Goal: Task Accomplishment & Management: Use online tool/utility

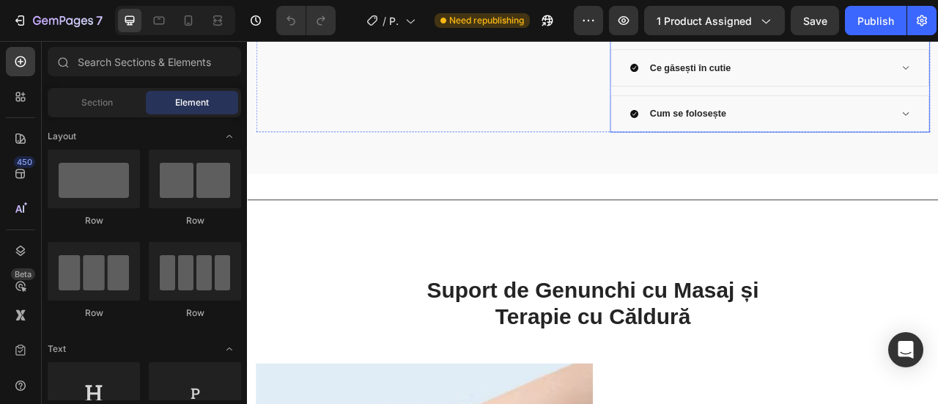
scroll to position [879, 0]
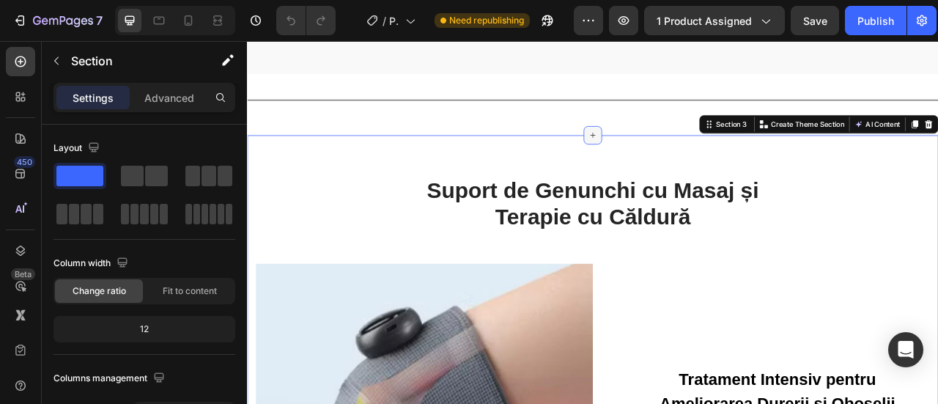
click at [690, 159] on div at bounding box center [686, 160] width 23 height 23
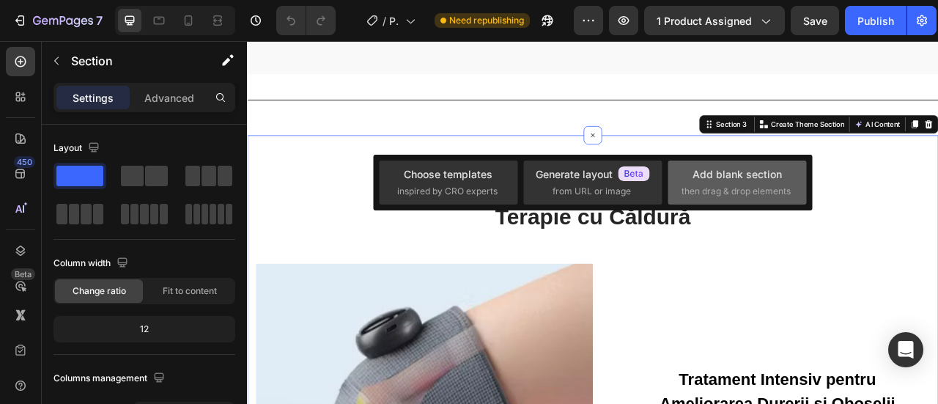
drag, startPoint x: 749, startPoint y: 183, endPoint x: 636, endPoint y: 181, distance: 112.8
click at [749, 183] on div "Add blank section then drag & drop elements" at bounding box center [736, 181] width 111 height 31
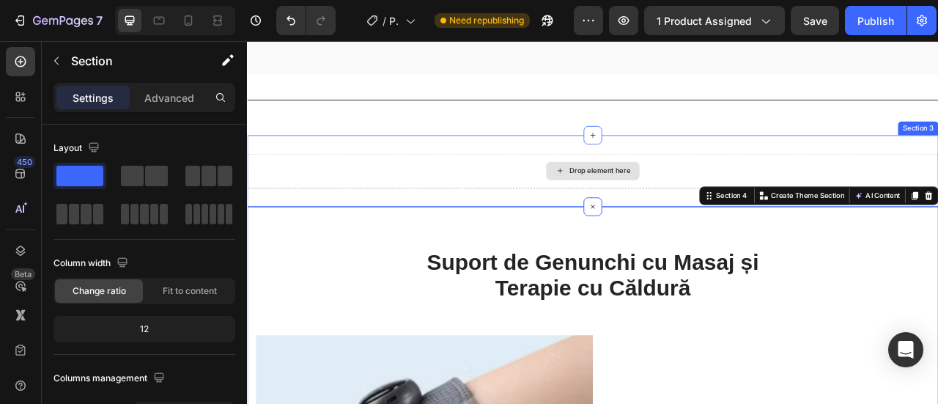
click at [690, 194] on div "Drop element here" at bounding box center [686, 205] width 119 height 23
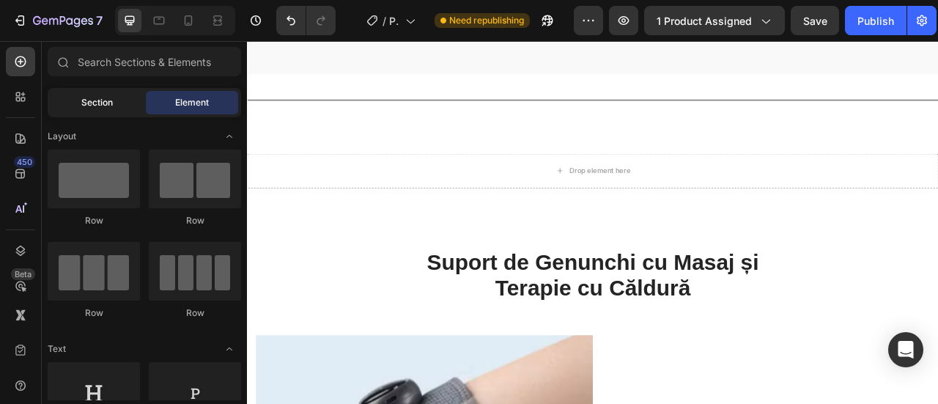
click at [101, 100] on span "Section" at bounding box center [96, 102] width 31 height 13
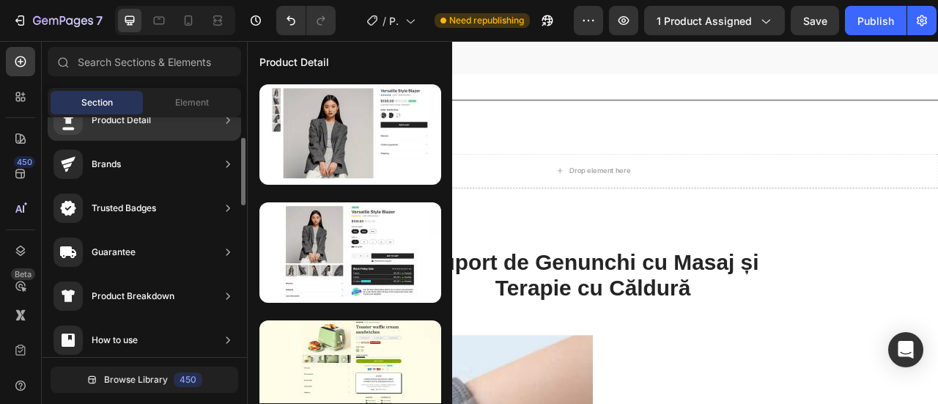
scroll to position [0, 0]
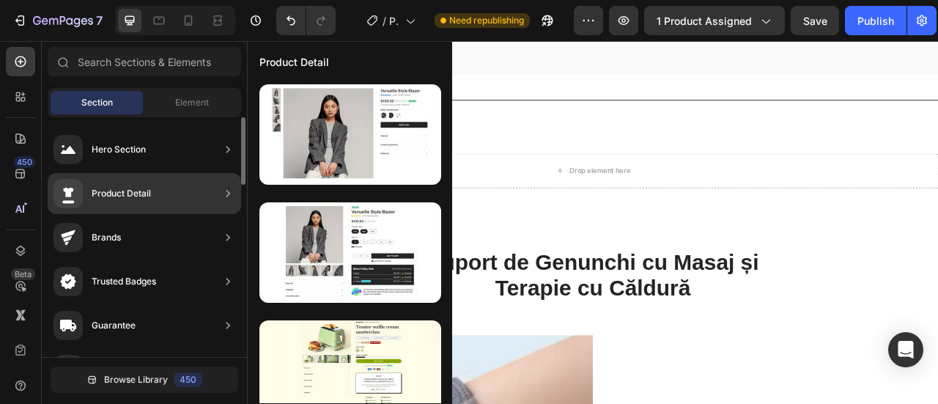
click at [116, 189] on div "Product Detail" at bounding box center [121, 193] width 59 height 15
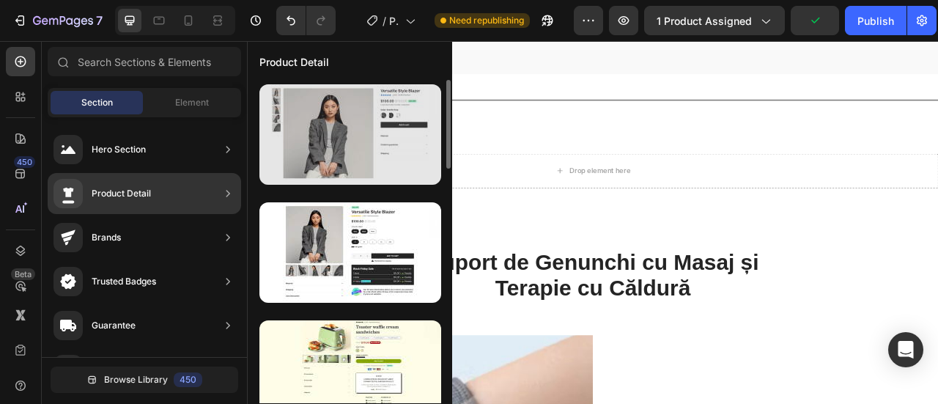
click at [324, 158] on div at bounding box center [350, 134] width 182 height 100
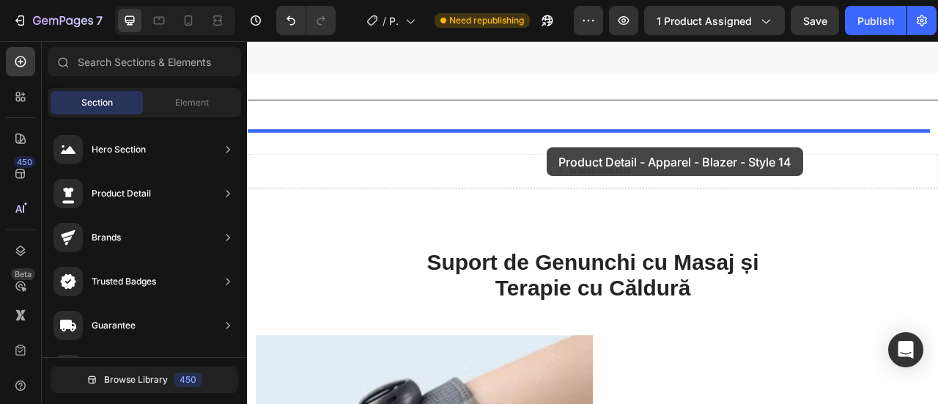
drag, startPoint x: 571, startPoint y: 199, endPoint x: 628, endPoint y: 170, distance: 64.2
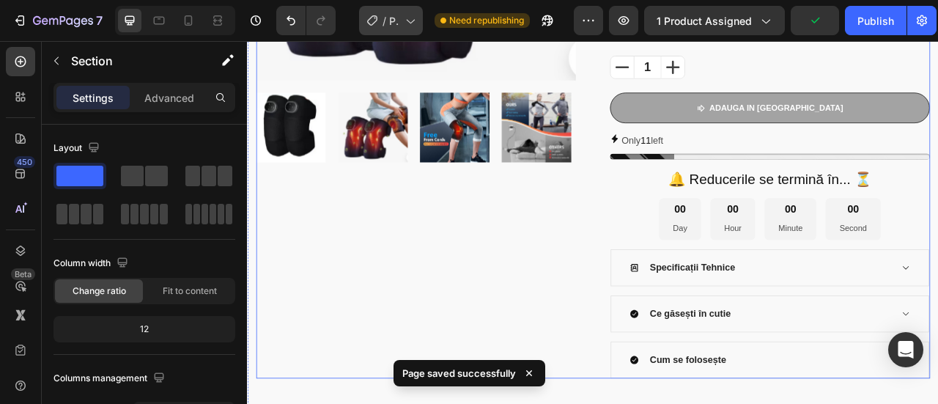
scroll to position [952, 0]
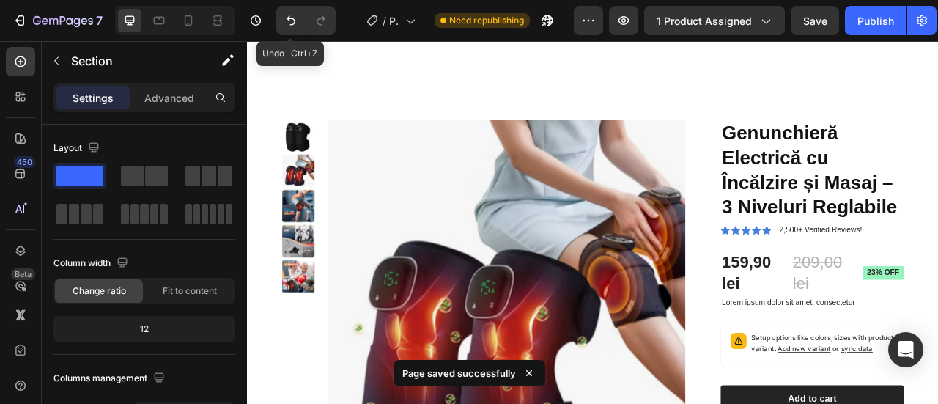
click at [305, 29] on div "Undo/Redo" at bounding box center [305, 20] width 1 height 29
click at [294, 31] on button "Undo/Redo" at bounding box center [290, 20] width 29 height 29
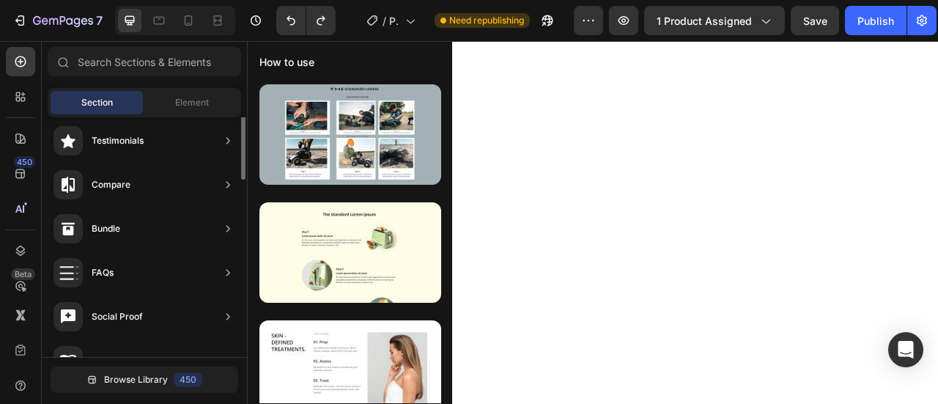
scroll to position [243, 0]
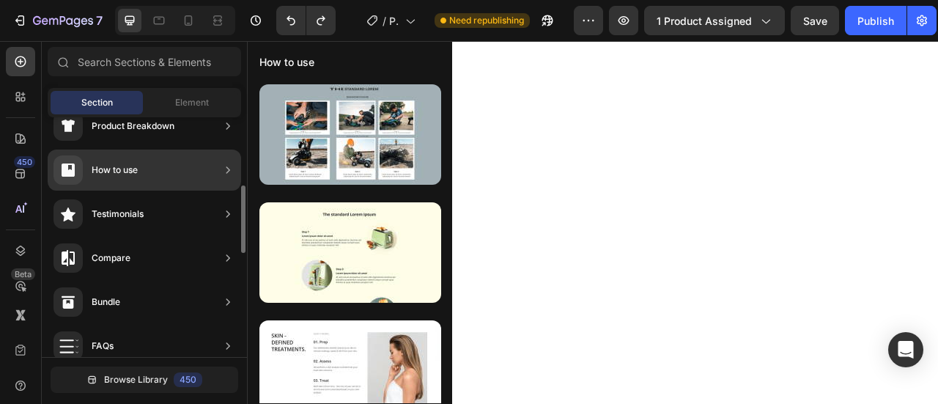
click at [103, 165] on div "How to use" at bounding box center [115, 170] width 46 height 15
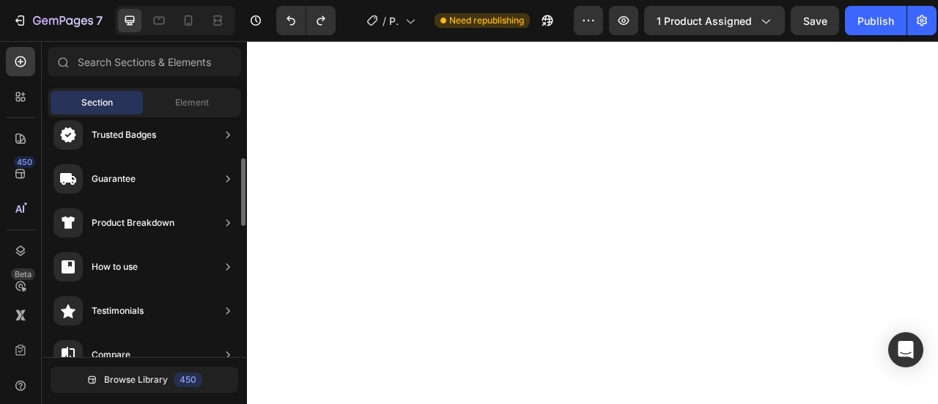
scroll to position [139, 0]
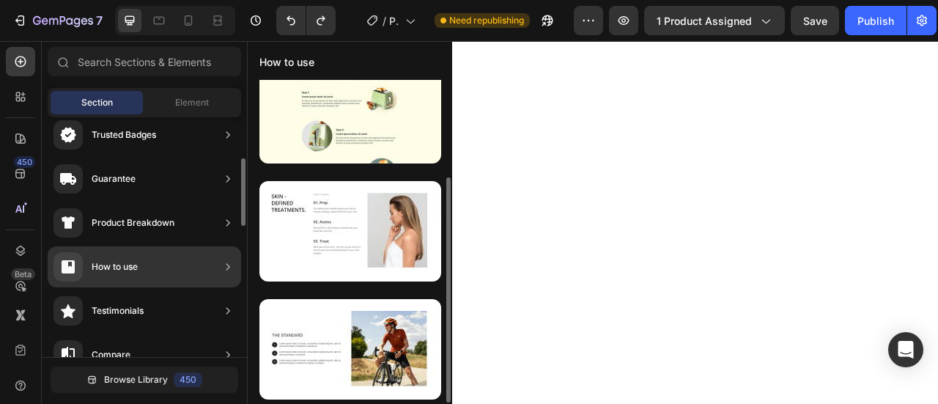
click at [174, 269] on div "How to use" at bounding box center [144, 266] width 193 height 41
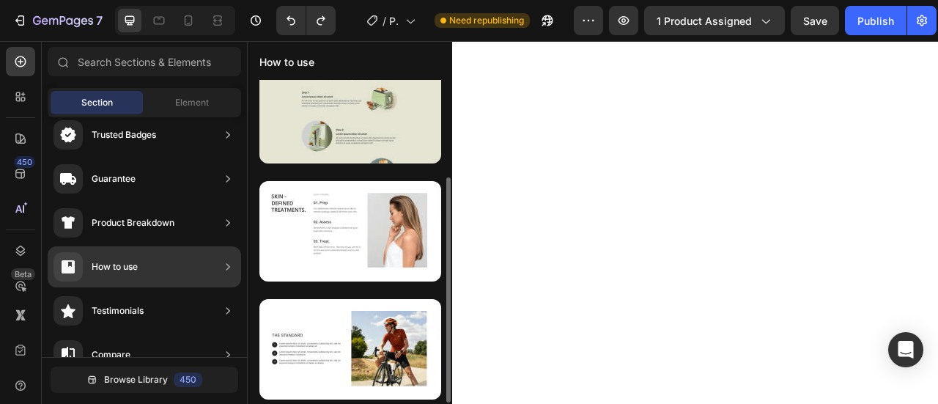
click at [355, 125] on div at bounding box center [350, 113] width 182 height 100
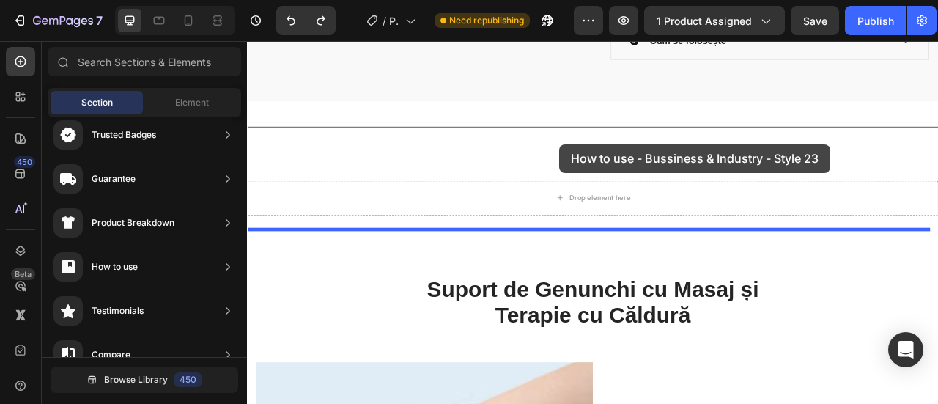
scroll to position [879, 0]
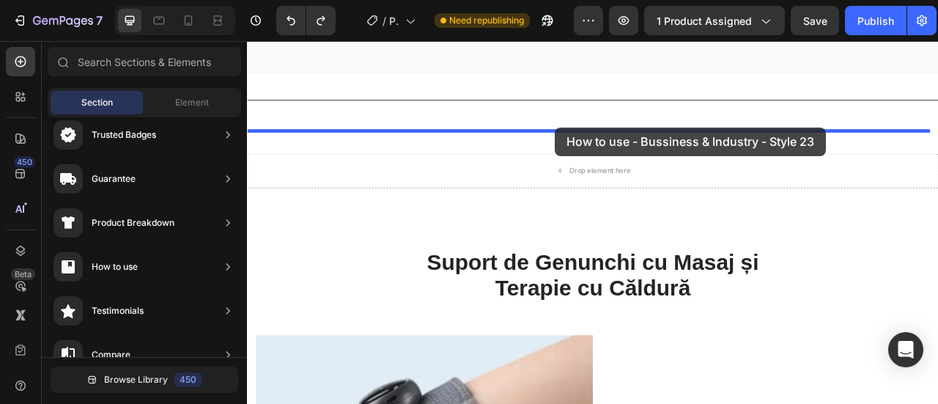
drag, startPoint x: 601, startPoint y: 166, endPoint x: 639, endPoint y: 151, distance: 40.4
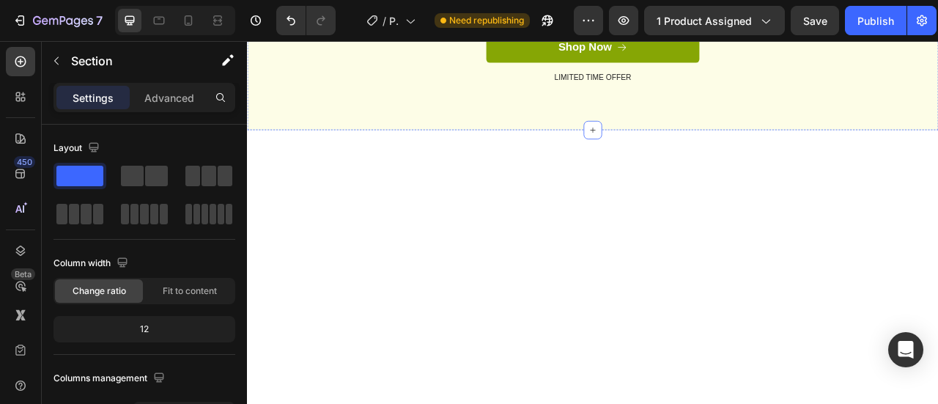
scroll to position [2041, 0]
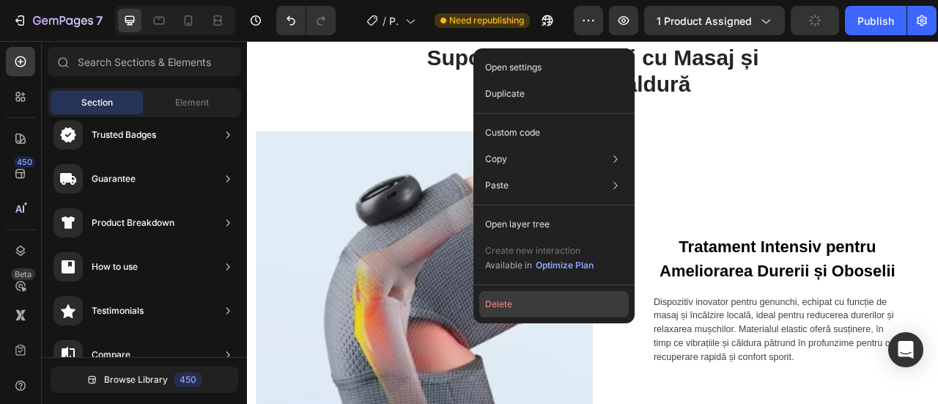
click at [518, 305] on button "Delete" at bounding box center [553, 304] width 149 height 26
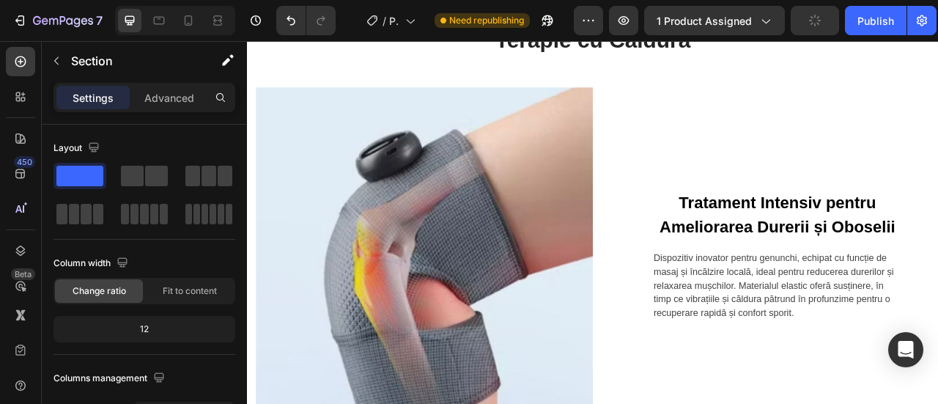
drag, startPoint x: 678, startPoint y: 242, endPoint x: 630, endPoint y: 168, distance: 89.0
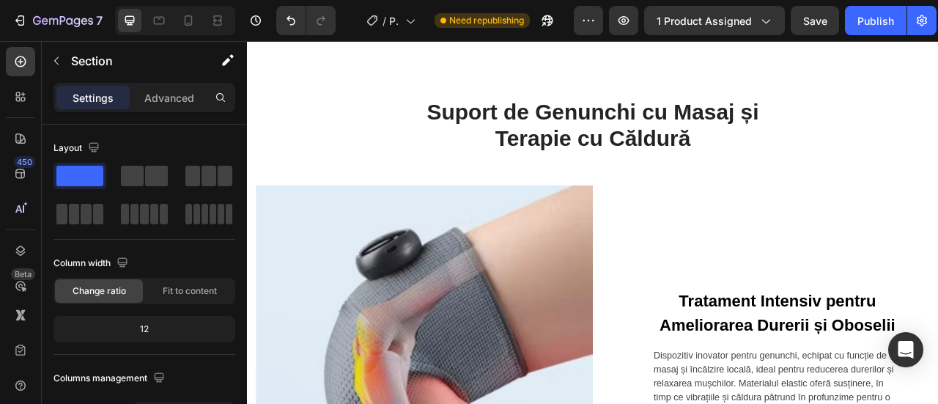
scroll to position [1894, 0]
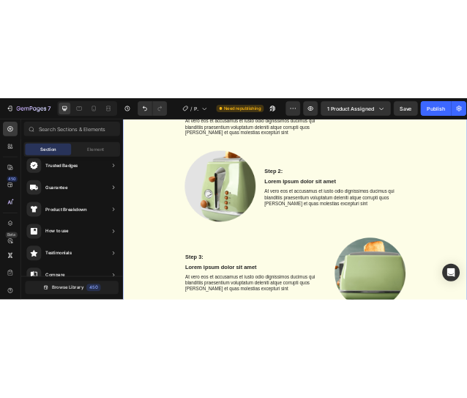
scroll to position [1089, 0]
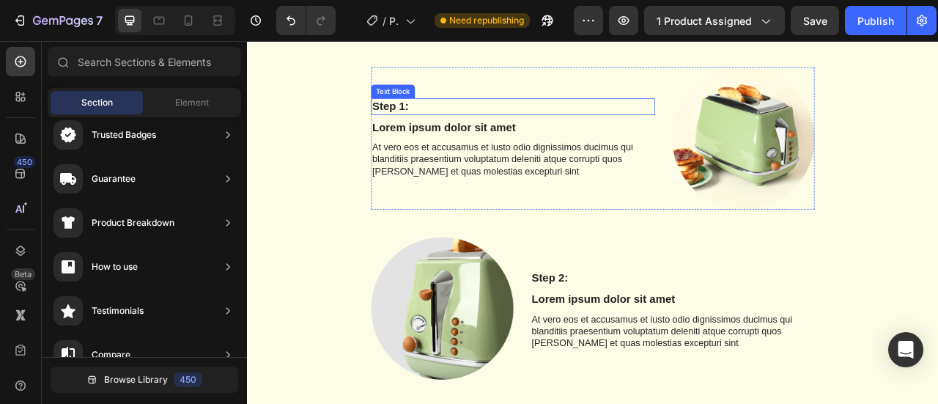
click at [426, 122] on p "Step 1:" at bounding box center [585, 124] width 358 height 18
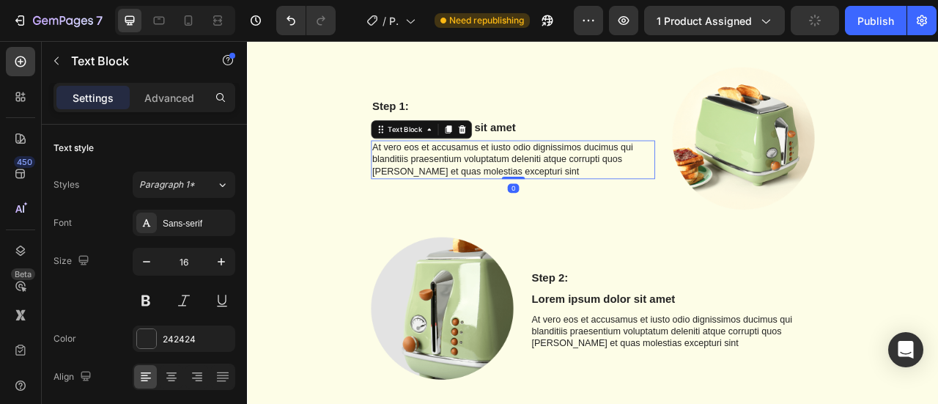
click at [631, 209] on p "At vero eos et accusamus et iusto odio dignissimos ducimus qui blanditiis praes…" at bounding box center [585, 190] width 358 height 45
click at [541, 133] on div "Step 1:" at bounding box center [584, 124] width 361 height 21
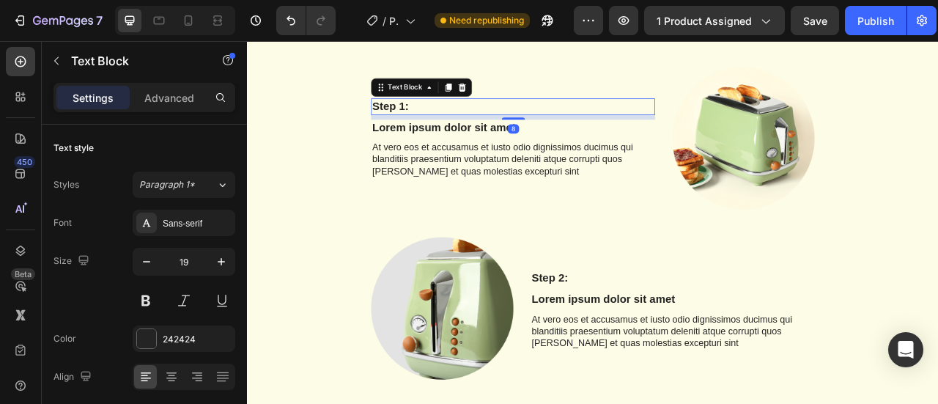
click at [464, 126] on p "Step 1:" at bounding box center [585, 124] width 358 height 18
click at [460, 126] on p "Step 1:" at bounding box center [585, 124] width 358 height 18
drag, startPoint x: 437, startPoint y: 122, endPoint x: 433, endPoint y: 132, distance: 10.5
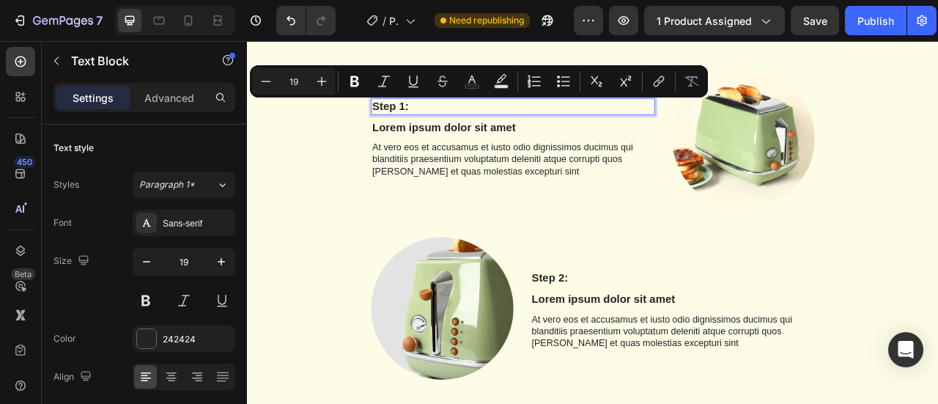
click at [464, 126] on p "Step 1:" at bounding box center [585, 124] width 358 height 18
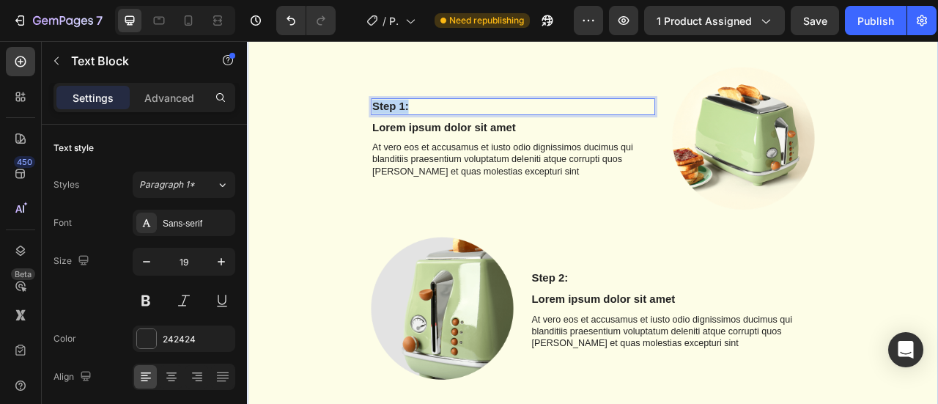
drag, startPoint x: 464, startPoint y: 126, endPoint x: 384, endPoint y: 141, distance: 81.3
click at [425, 124] on p "✔ Sprijin pentru menisc" at bounding box center [585, 124] width 358 height 18
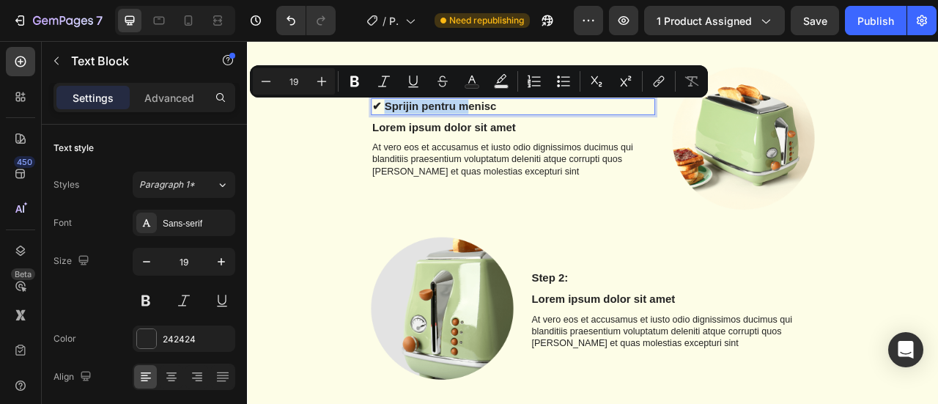
drag, startPoint x: 415, startPoint y: 125, endPoint x: 523, endPoint y: 124, distance: 108.4
click at [523, 124] on p "✔ Sprijin pentru menisc" at bounding box center [585, 124] width 358 height 18
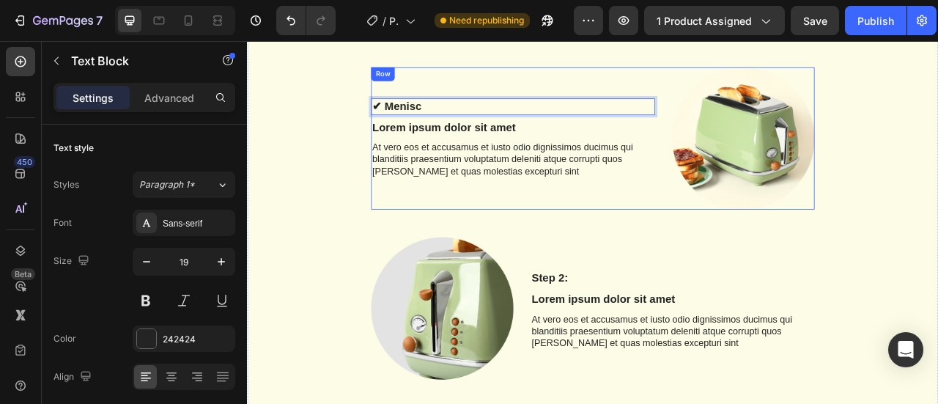
click at [468, 80] on div "✔ Menisc Text Block 8 Lorem ipsum dolor sit amet Text Block At vero eos et accu…" at bounding box center [686, 164] width 564 height 181
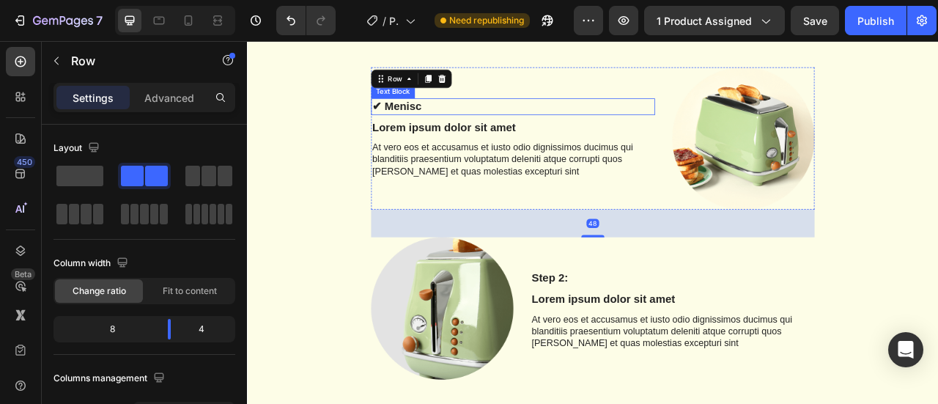
click at [450, 119] on p "✔ Menisc" at bounding box center [585, 124] width 358 height 18
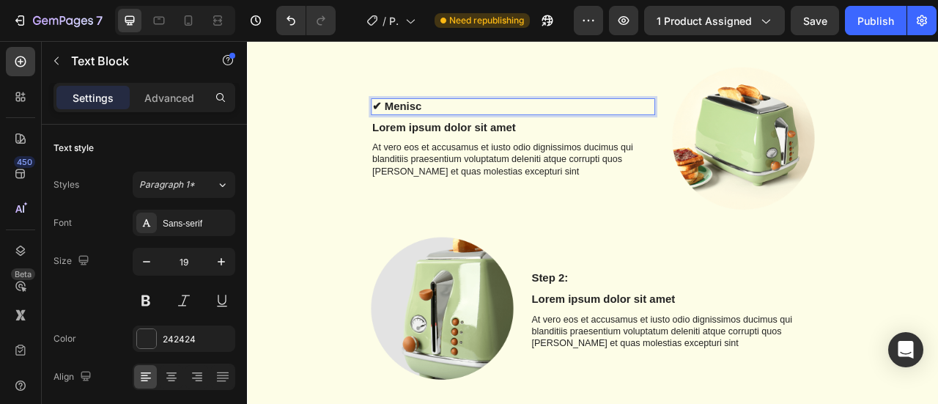
click at [410, 122] on p "✔ Menisc" at bounding box center [585, 124] width 358 height 18
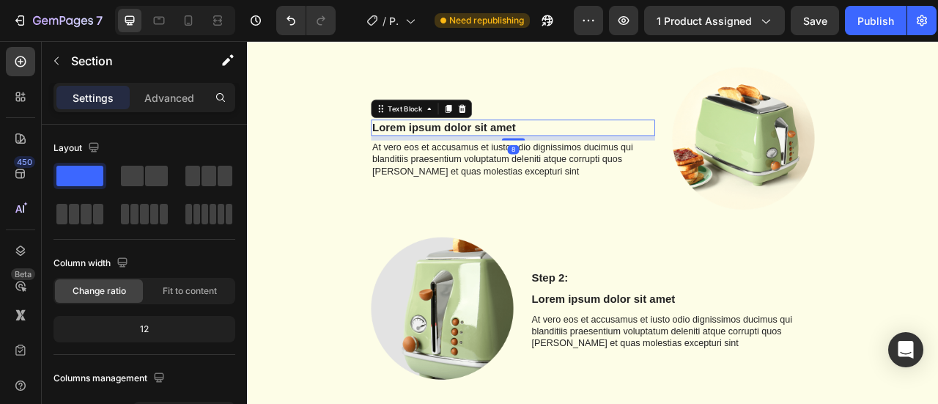
click at [413, 155] on p "Lorem ipsum dolor sit amet" at bounding box center [585, 151] width 358 height 18
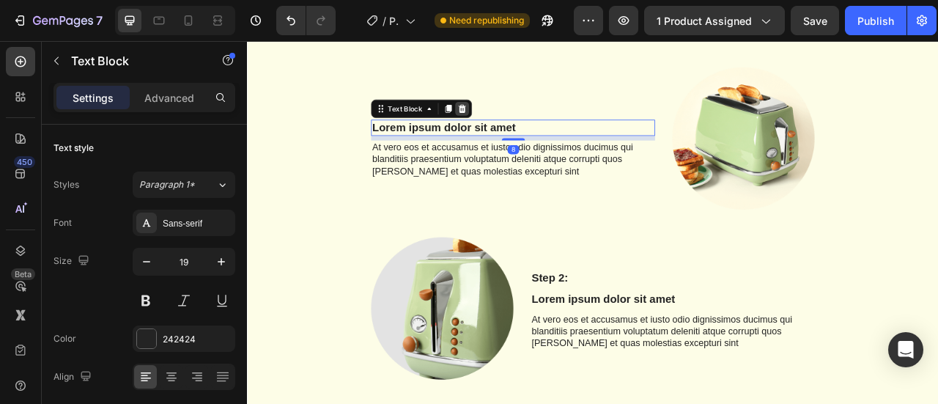
click at [513, 133] on div at bounding box center [520, 127] width 18 height 18
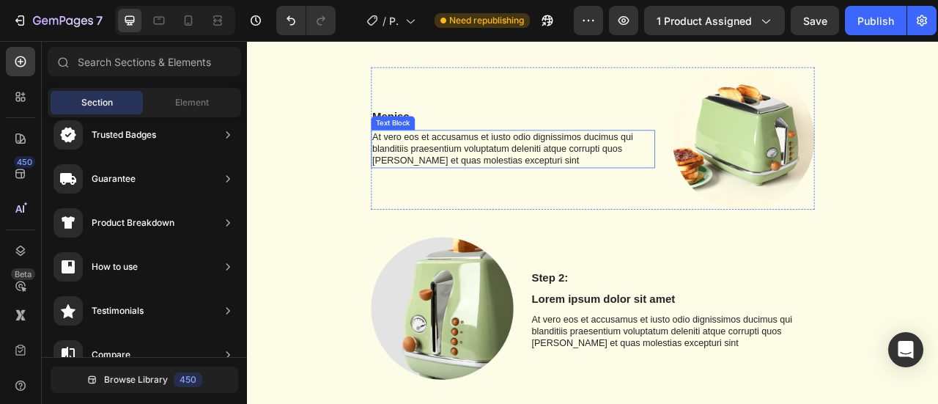
click at [474, 173] on p "At vero eos et accusamus et iusto odio dignissimos ducimus qui blanditiis praes…" at bounding box center [585, 177] width 358 height 45
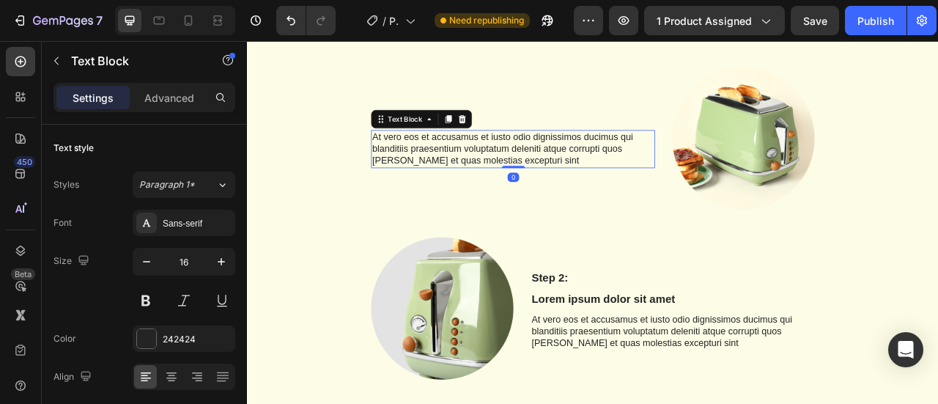
click at [406, 171] on p "At vero eos et accusamus et iusto odio dignissimos ducimus qui blanditiis praes…" at bounding box center [585, 177] width 358 height 45
click at [406, 162] on p "At vero eos et accusamus et iusto odio dignissimos ducimus qui blanditiis praes…" at bounding box center [585, 177] width 358 height 45
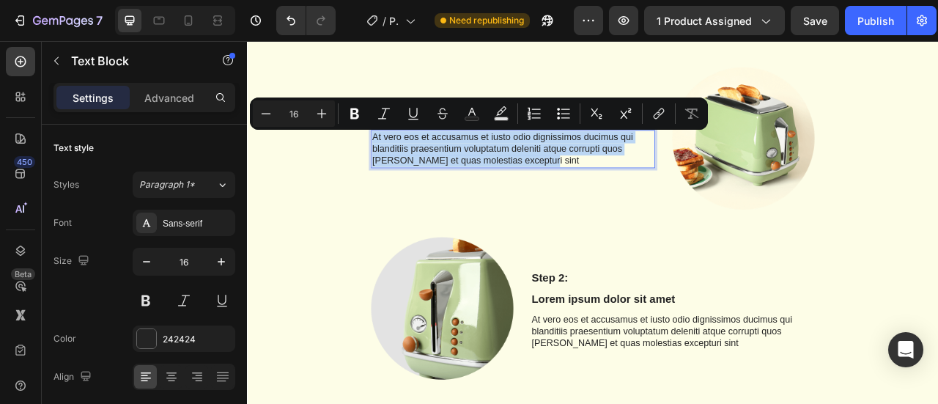
click at [406, 162] on p "At vero eos et accusamus et iusto odio dignissimos ducimus qui blanditiis praes…" at bounding box center [585, 177] width 358 height 45
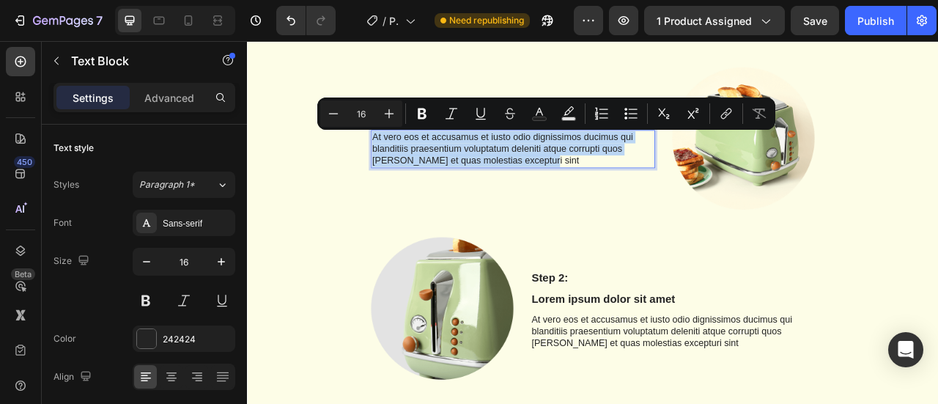
drag, startPoint x: 404, startPoint y: 162, endPoint x: 446, endPoint y: 168, distance: 42.2
click at [446, 168] on p "At vero eos et accusamus et iusto odio dignissimos ducimus qui blanditiis praes…" at bounding box center [585, 177] width 358 height 45
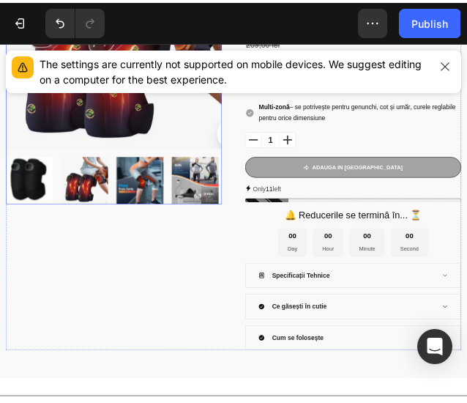
scroll to position [0, 0]
